Goal: Task Accomplishment & Management: Manage account settings

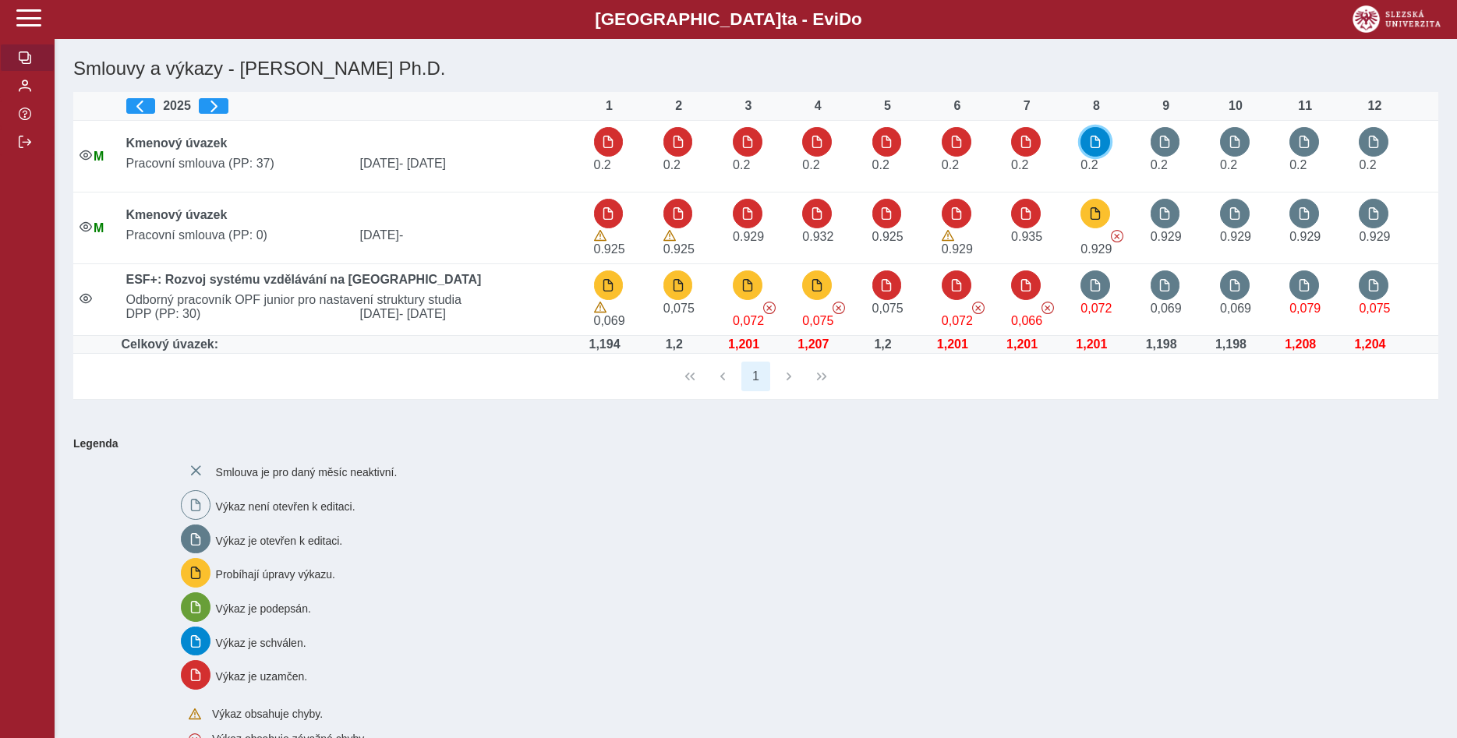
click at [1096, 144] on span "button" at bounding box center [1095, 142] width 12 height 12
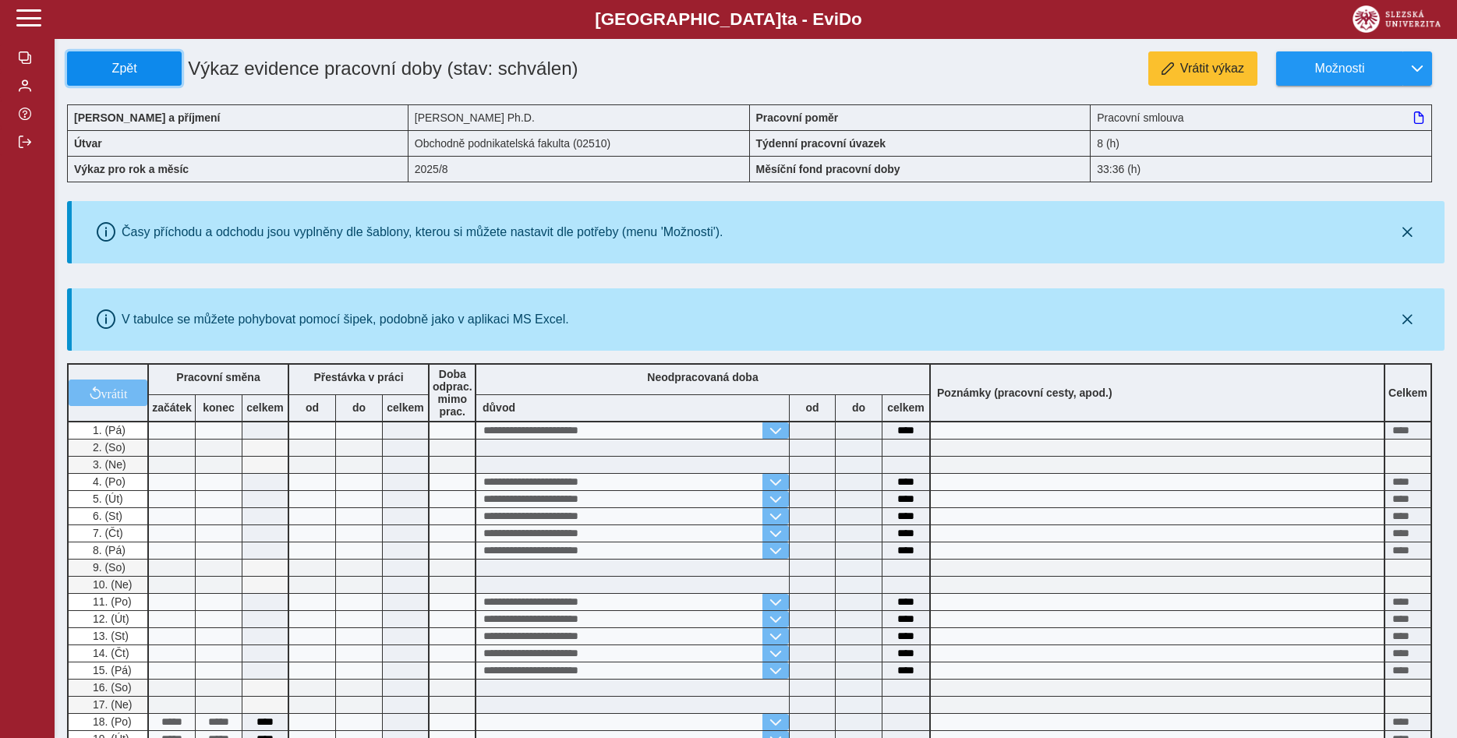
click at [109, 62] on span "Zpět" at bounding box center [124, 69] width 101 height 14
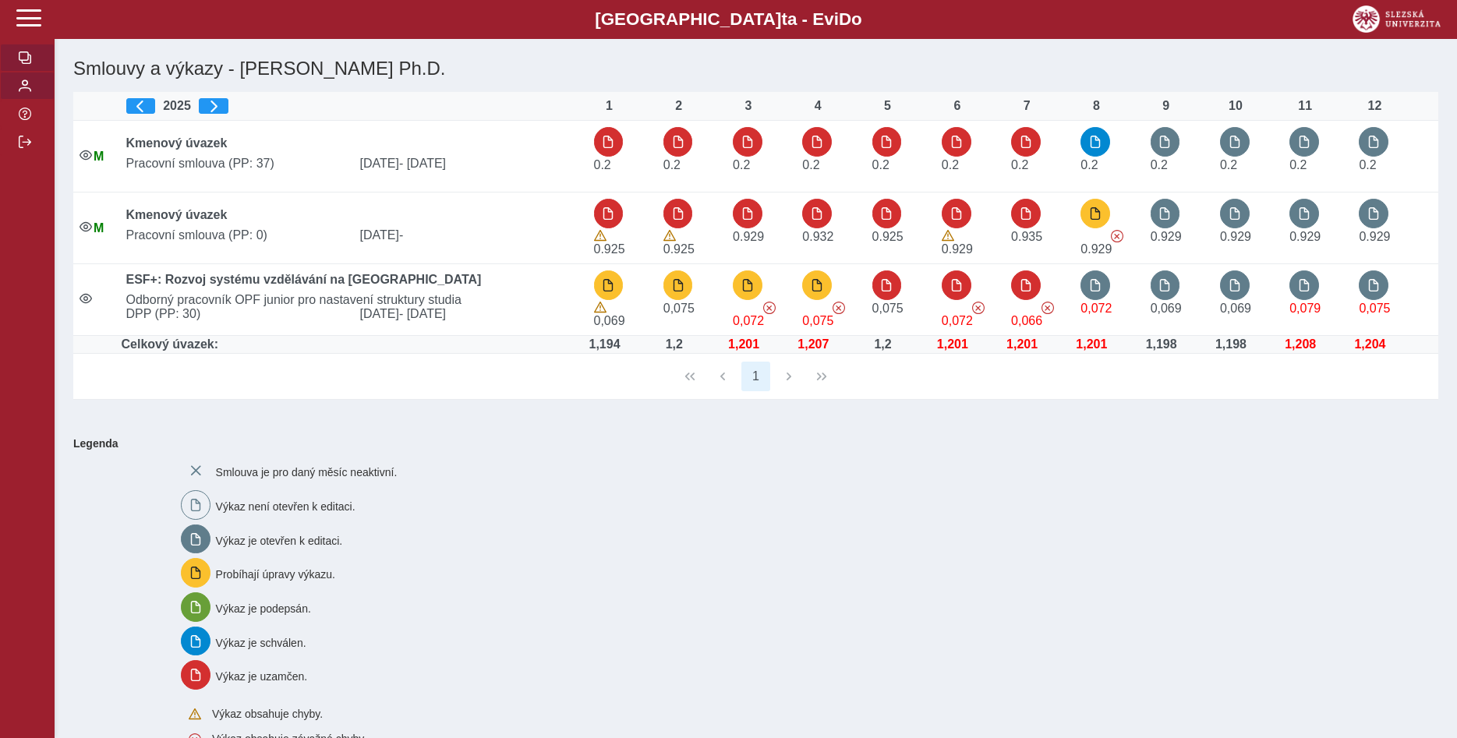
click at [24, 92] on span "button" at bounding box center [25, 86] width 12 height 12
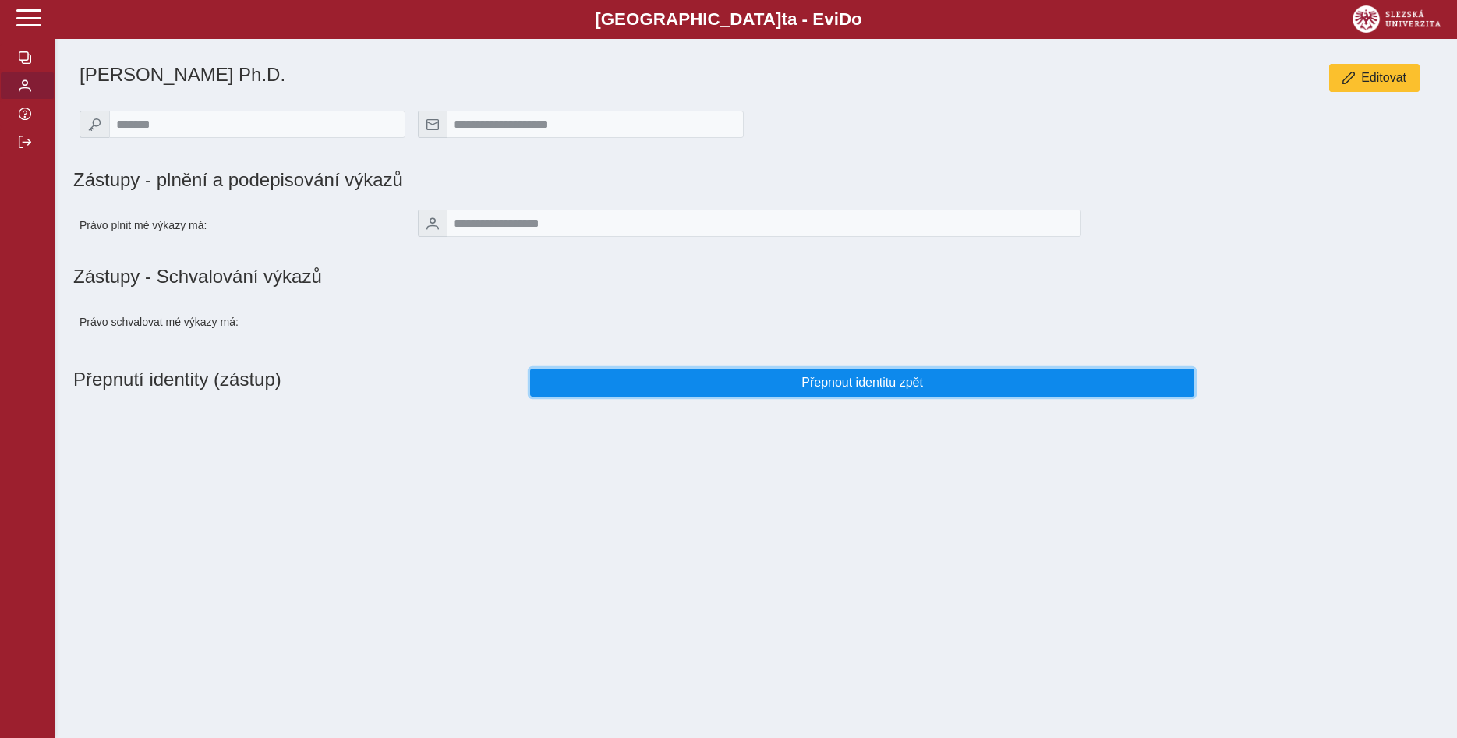
click at [830, 390] on span "Přepnout identitu zpět" at bounding box center [862, 383] width 638 height 14
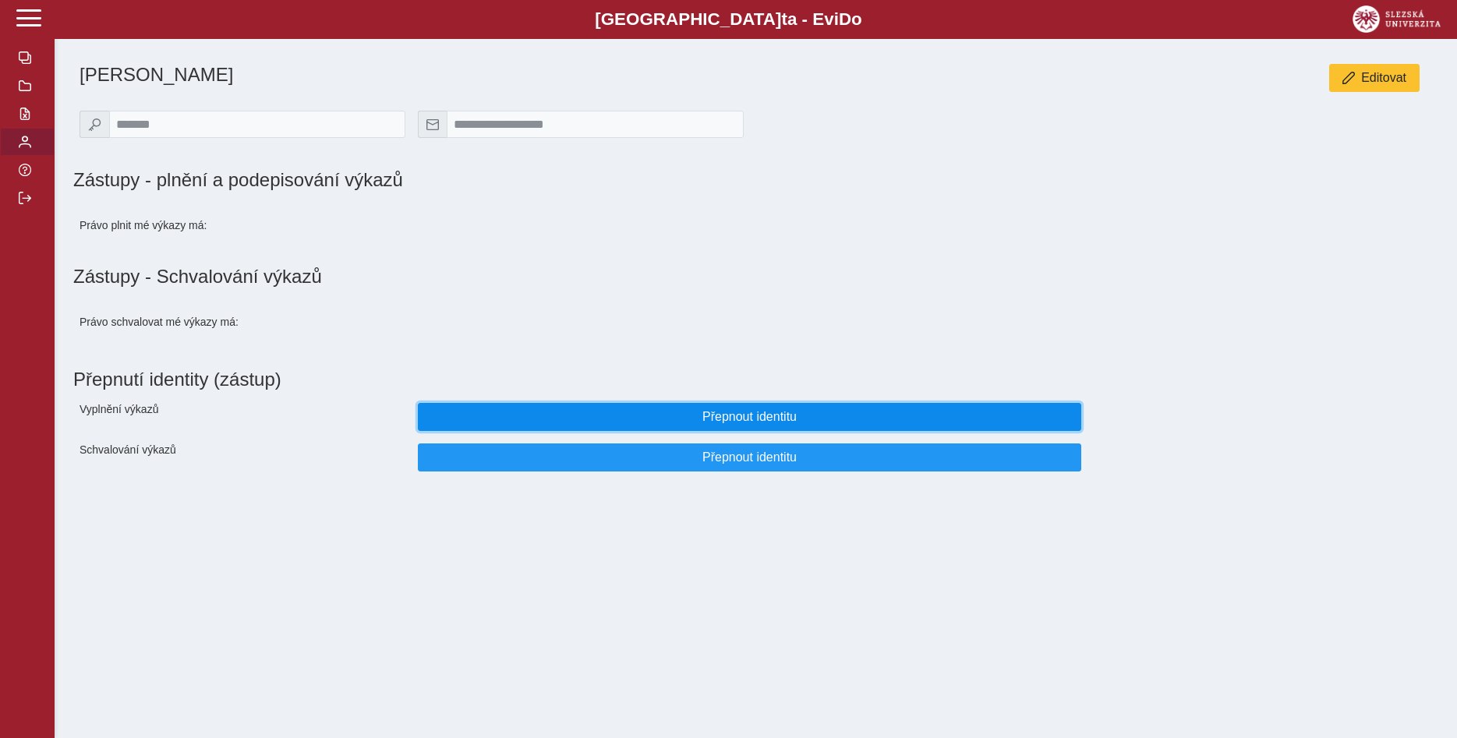
click at [778, 424] on span "Přepnout identitu" at bounding box center [750, 417] width 638 height 14
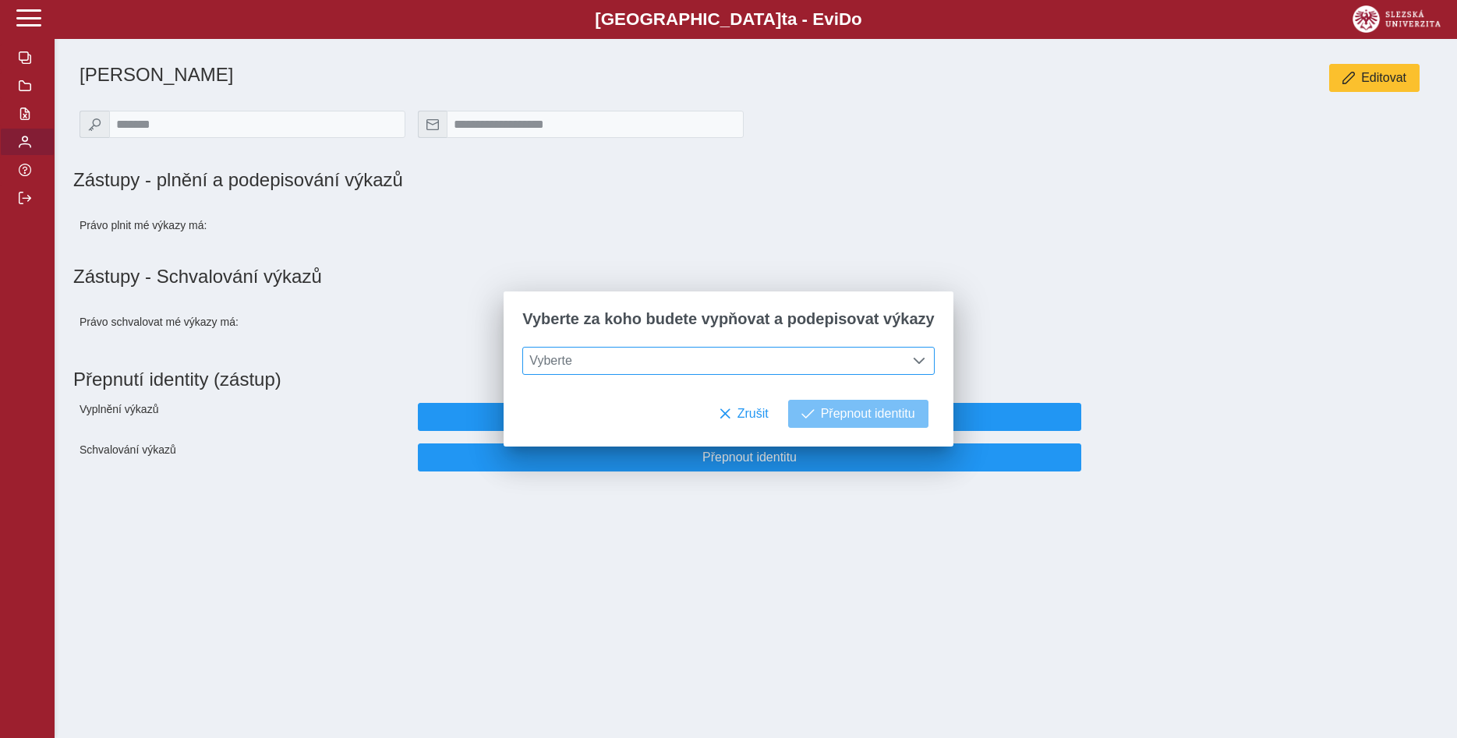
click at [914, 362] on span at bounding box center [919, 361] width 12 height 12
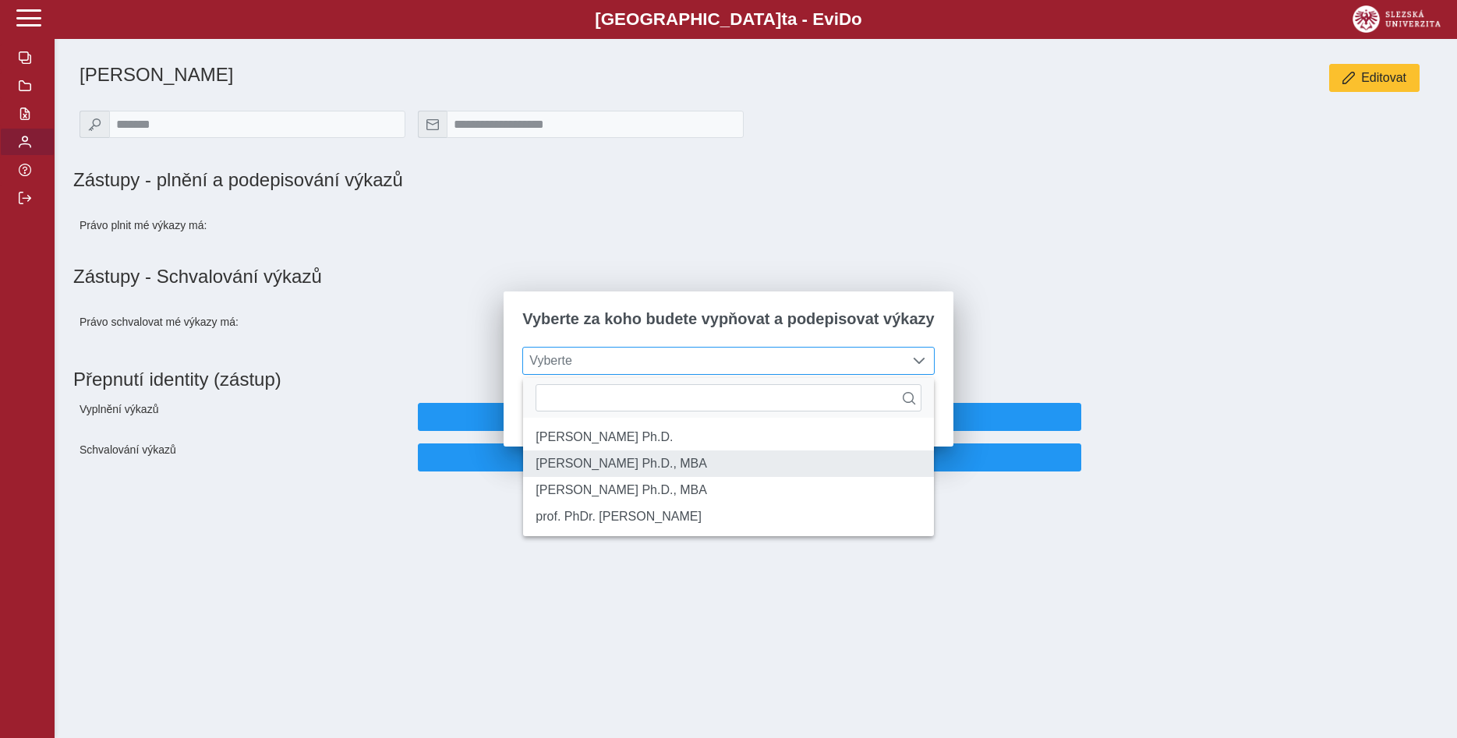
click at [833, 465] on li "[PERSON_NAME] Ph.D., MBA" at bounding box center [728, 464] width 410 height 27
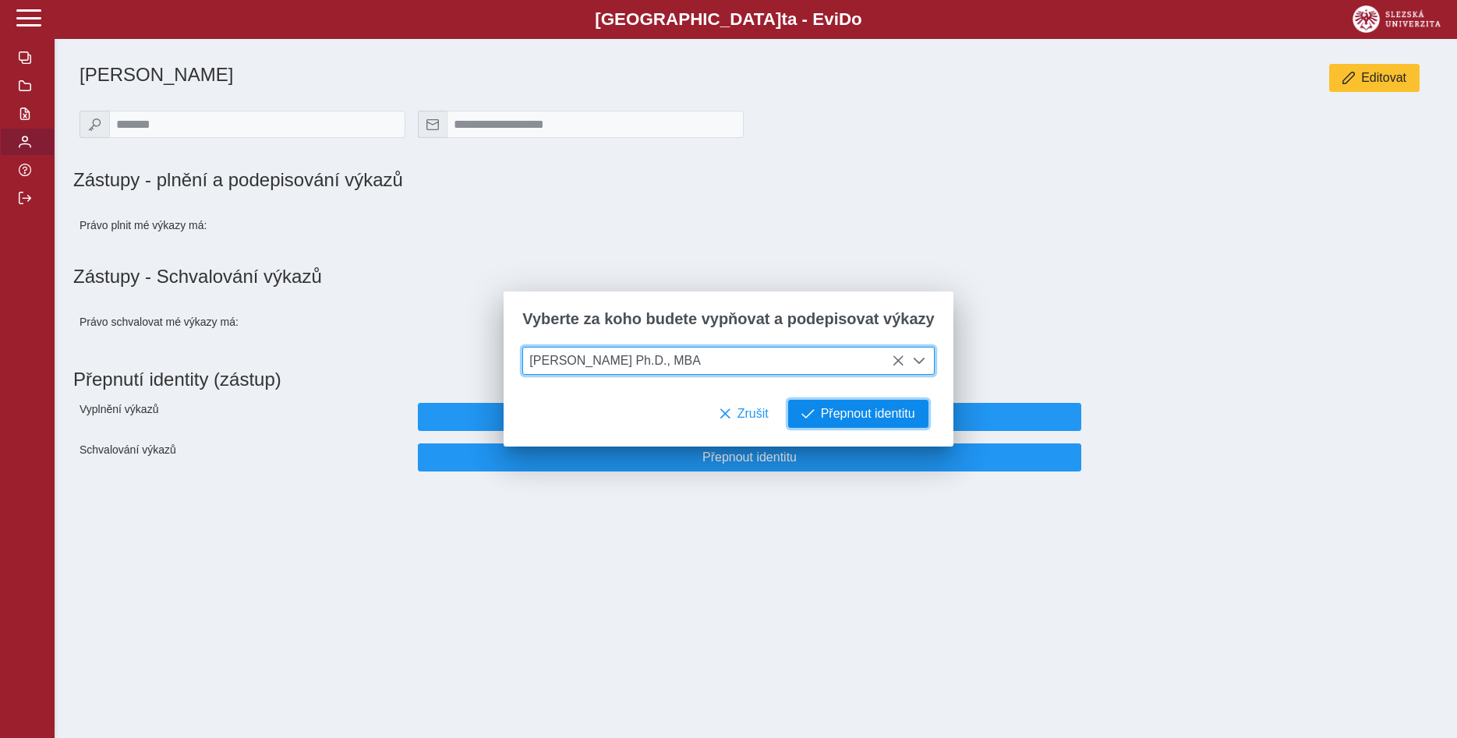
click at [844, 415] on span "Přepnout identitu" at bounding box center [868, 414] width 94 height 14
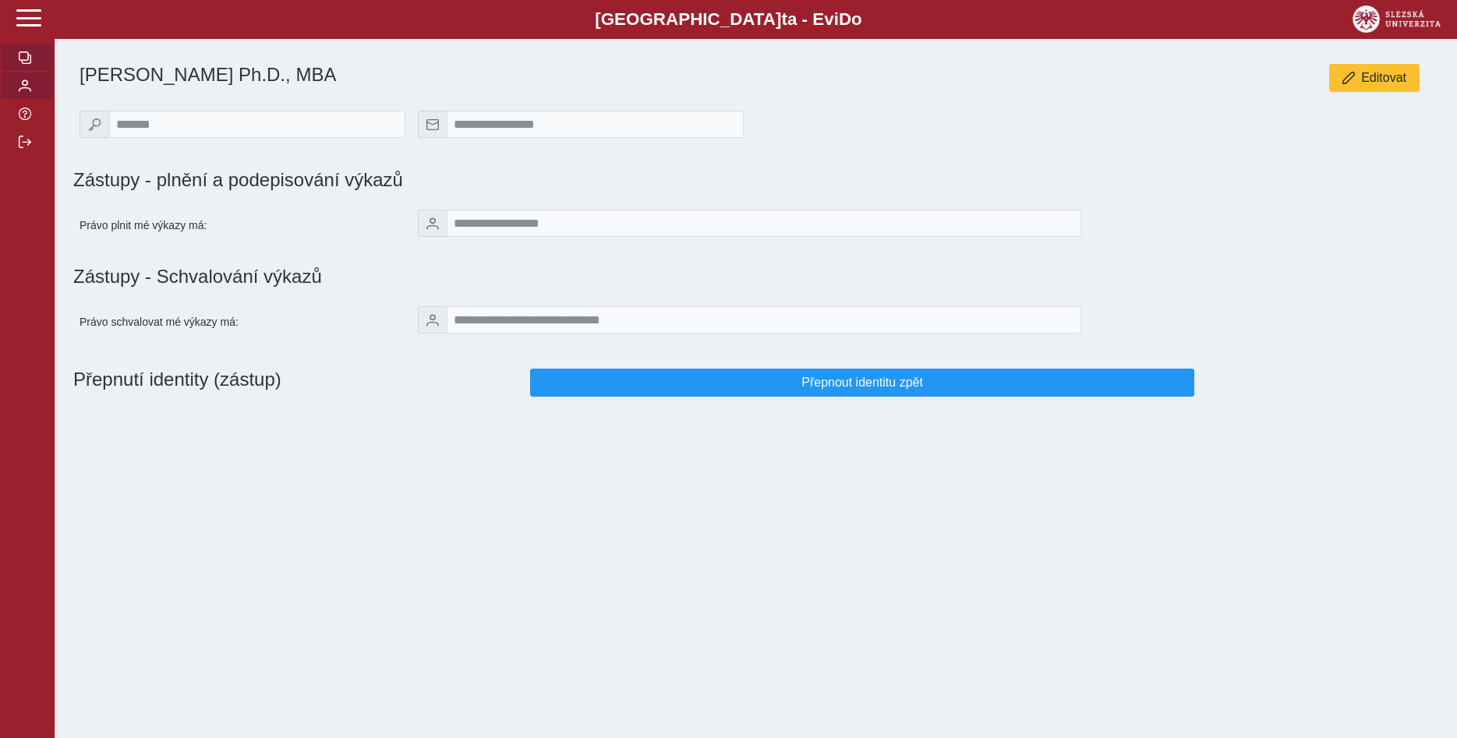
click at [18, 72] on button "button" at bounding box center [27, 58] width 55 height 28
